Goal: Information Seeking & Learning: Find specific fact

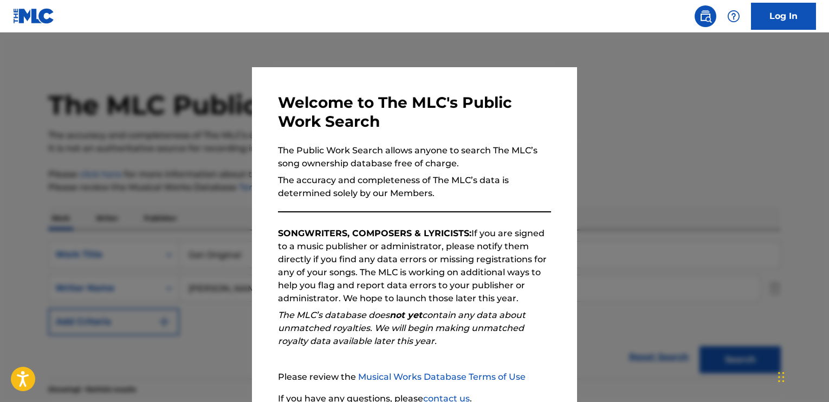
click at [204, 117] on div at bounding box center [414, 233] width 829 height 402
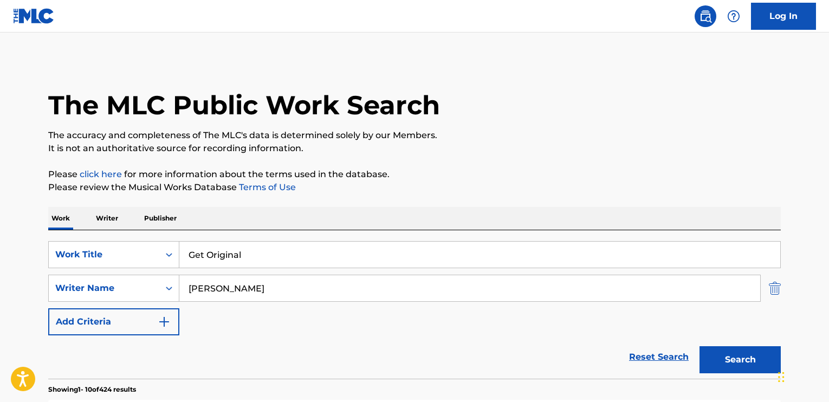
click at [772, 287] on img "Search Form" at bounding box center [775, 288] width 12 height 27
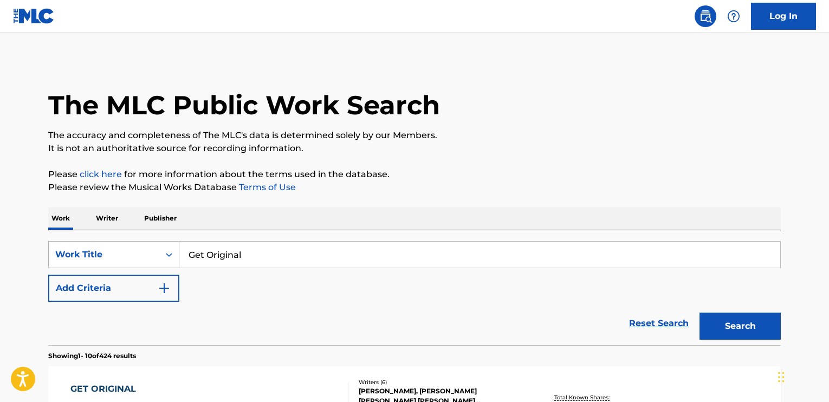
click at [164, 257] on div "Work Title" at bounding box center [113, 254] width 131 height 27
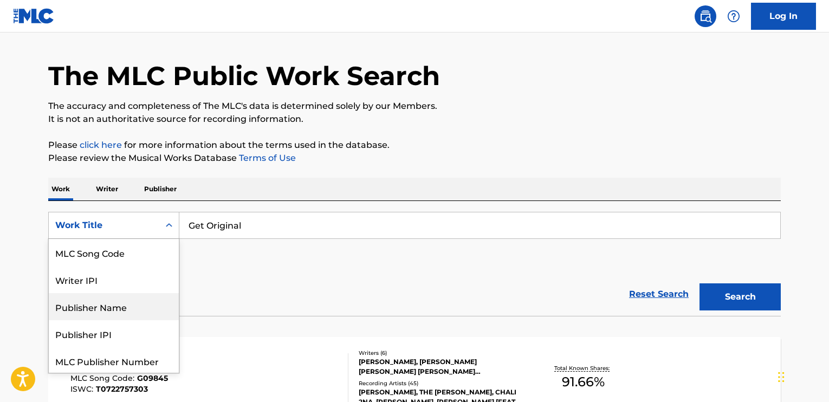
scroll to position [83, 0]
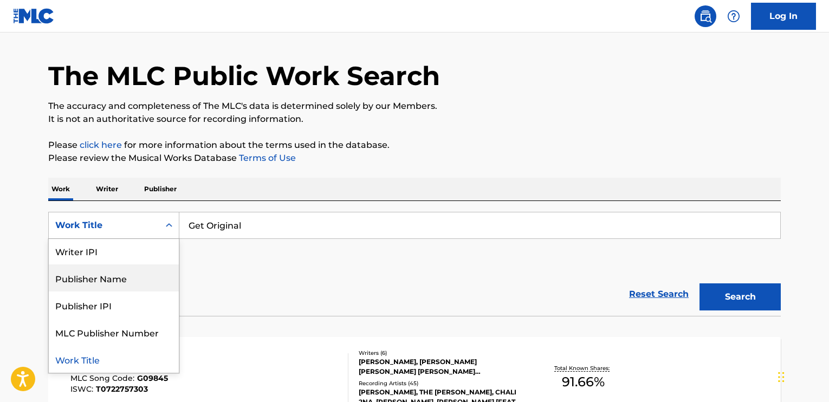
click at [147, 283] on div "Publisher Name" at bounding box center [114, 277] width 130 height 27
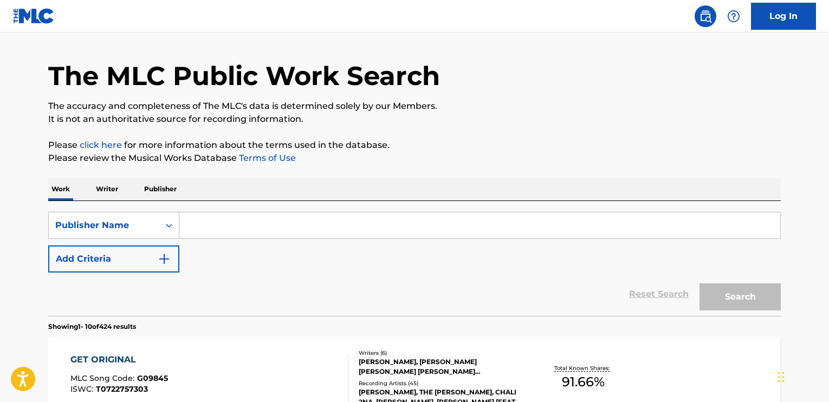
click at [274, 231] on input "Search Form" at bounding box center [479, 225] width 601 height 26
type input "reach"
click at [729, 289] on button "Search" at bounding box center [739, 296] width 81 height 27
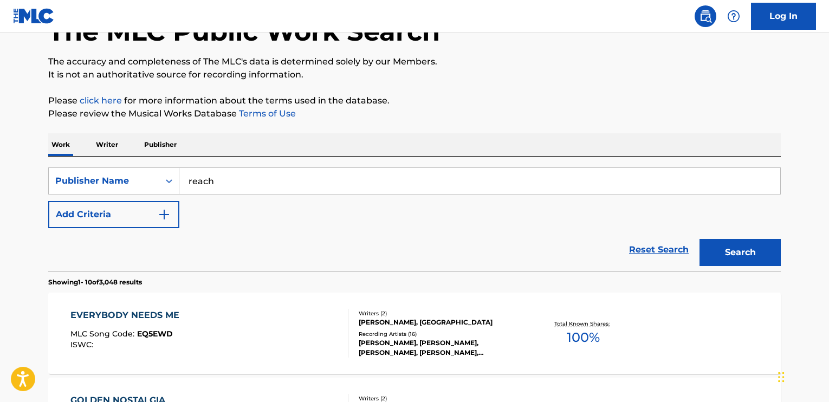
scroll to position [138, 0]
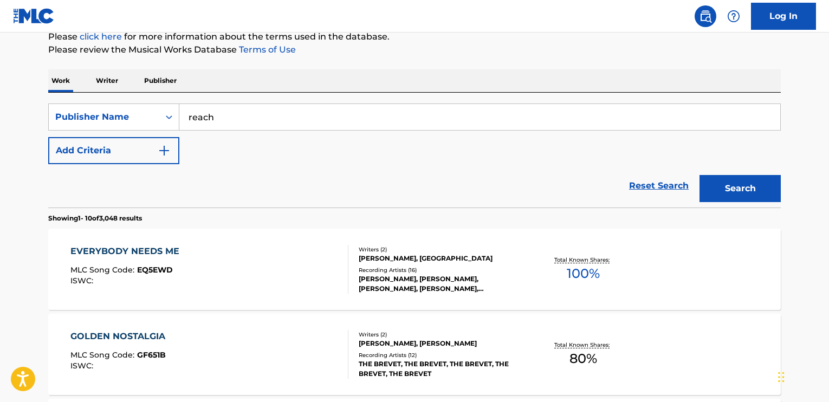
click at [125, 253] on div "EVERYBODY NEEDS ME" at bounding box center [127, 251] width 114 height 13
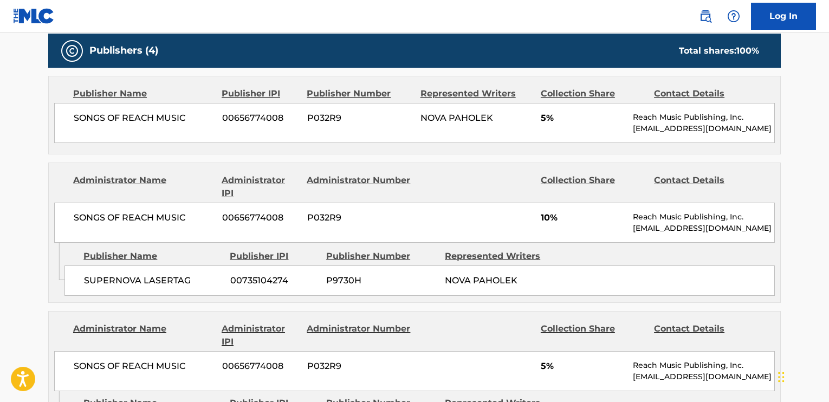
scroll to position [487, 0]
